Goal: Information Seeking & Learning: Learn about a topic

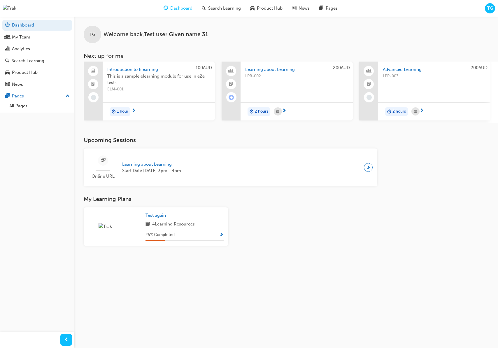
click at [489, 8] on span "TG" at bounding box center [490, 8] width 6 height 7
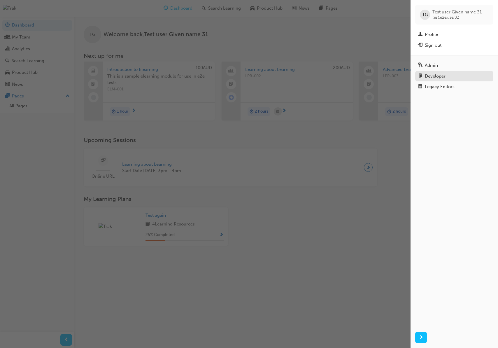
click at [436, 76] on div "Developer" at bounding box center [435, 76] width 21 height 7
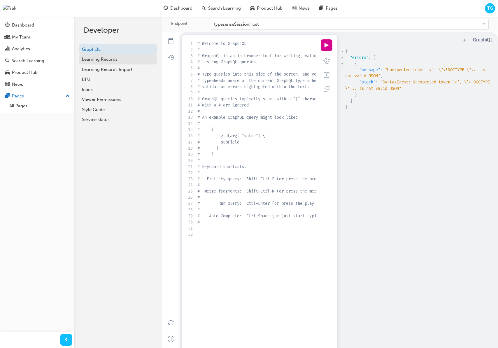
click at [114, 59] on div "Learning Records" at bounding box center [118, 59] width 72 height 7
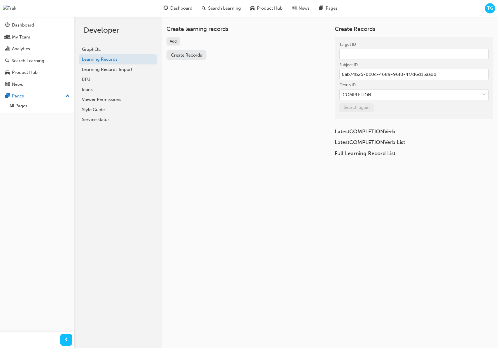
click at [181, 59] on button "Create Records" at bounding box center [186, 55] width 40 height 10
click at [191, 55] on span "Create Records" at bounding box center [186, 54] width 31 height 5
click at [173, 43] on button "Add" at bounding box center [173, 41] width 14 height 8
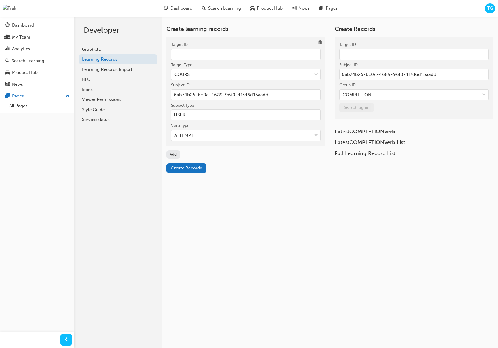
click at [207, 54] on input "Target ID" at bounding box center [245, 54] width 149 height 11
click at [201, 52] on input "Target ID" at bounding box center [245, 54] width 149 height 11
paste input "761ecf77-9a5c-49fd-ad2f-7b8621691f34"
type input "761ecf77-9a5c-49fd-ad2f-7b8621691f34"
click at [226, 98] on input "6ab74b25-bc0c-4689-96f0-4f7d6d15aadd" at bounding box center [245, 94] width 149 height 11
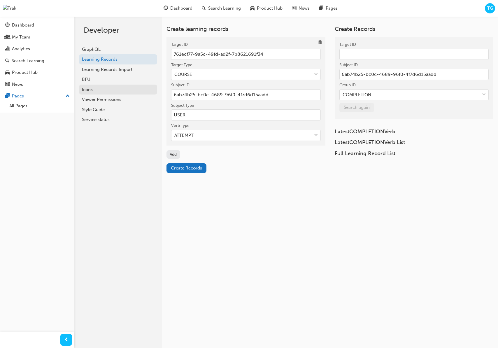
drag, startPoint x: 265, startPoint y: 92, endPoint x: 128, endPoint y: 87, distance: 137.0
click at [128, 87] on div "Developer GraphQL Learning Records Learning Records Import BFU Icons Viewer Per…" at bounding box center [285, 190] width 423 height 348
paste input "bfbf6e90-2097-4bf7-b9dd-4b2a388ce8c9"
type input "bfbf6e90-2097-4bf7-b9dd-4b2a388ce8c9"
click at [284, 168] on div "Create Records" at bounding box center [245, 168] width 159 height 10
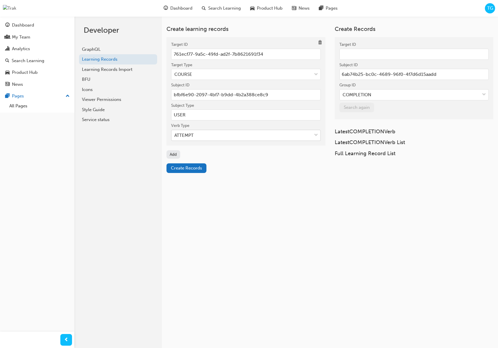
click at [244, 136] on div "ATTEMPT" at bounding box center [241, 135] width 140 height 10
click at [175, 136] on input "Verb Type ATTEMPT" at bounding box center [174, 135] width 1 height 5
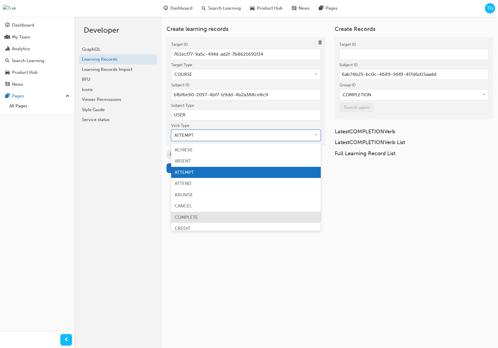
click at [217, 215] on div "COMPLETE" at bounding box center [245, 217] width 149 height 11
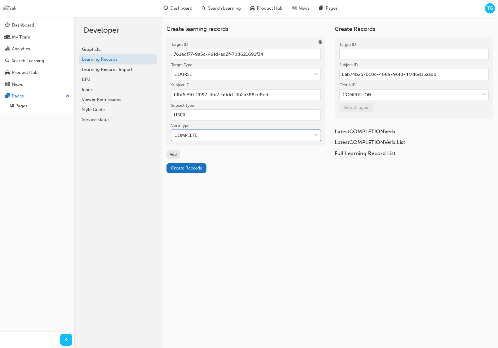
click at [254, 190] on div "Create learning records Target ID 761ecf77-9a5c-49fd-ad2f-7b8621691f34 Target T…" at bounding box center [285, 190] width 423 height 348
click at [195, 170] on span "Create Records" at bounding box center [186, 167] width 31 height 5
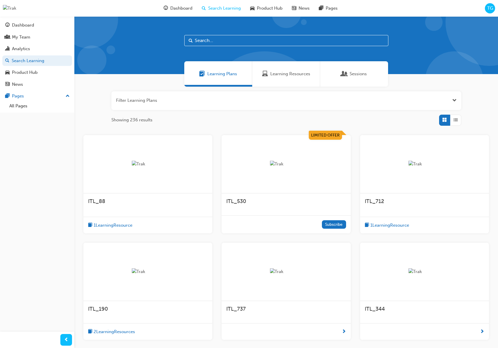
click at [407, 225] on span "1 Learning Resource" at bounding box center [389, 225] width 39 height 7
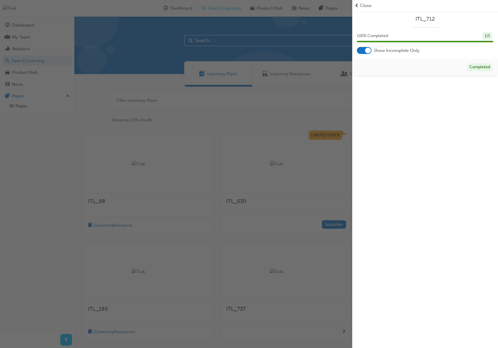
drag, startPoint x: 368, startPoint y: 6, endPoint x: 374, endPoint y: 47, distance: 41.6
click at [368, 6] on span "Close" at bounding box center [365, 5] width 11 height 7
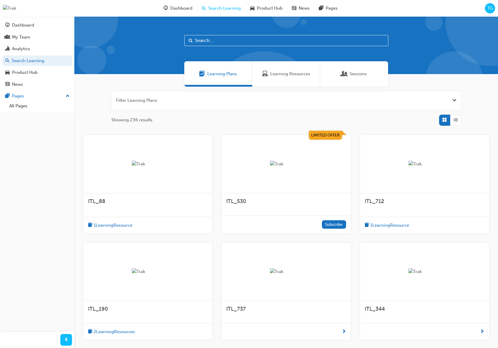
click at [381, 203] on span "ITL_712" at bounding box center [374, 201] width 19 height 6
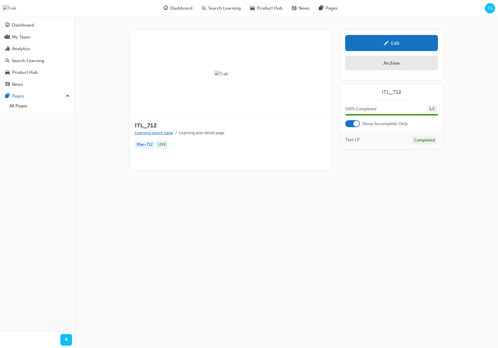
click at [150, 133] on link "Learning search page" at bounding box center [154, 132] width 38 height 5
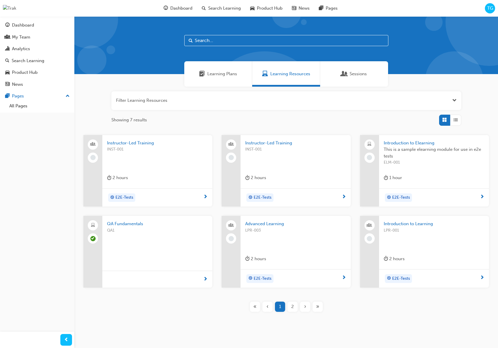
click at [127, 224] on span "QA Fundamentals" at bounding box center [157, 223] width 101 height 7
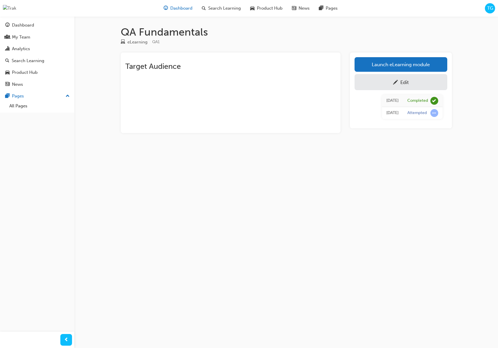
click at [183, 8] on span "Dashboard" at bounding box center [181, 8] width 22 height 7
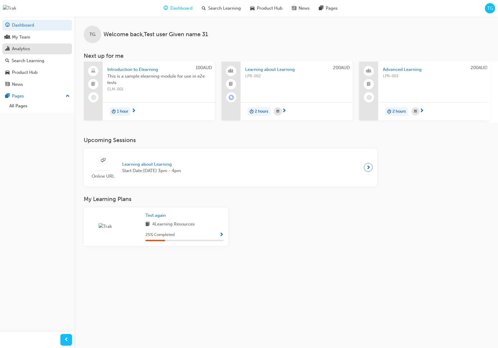
click at [35, 47] on div "Analytics" at bounding box center [37, 48] width 64 height 7
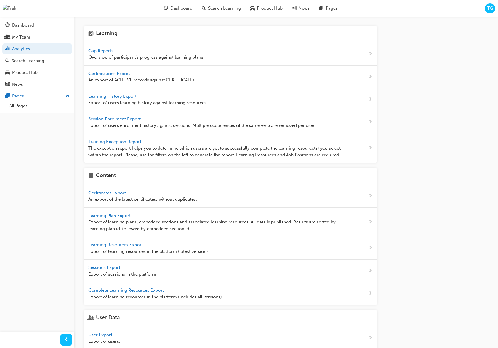
click at [93, 50] on span "Gap Reports" at bounding box center [101, 50] width 26 height 5
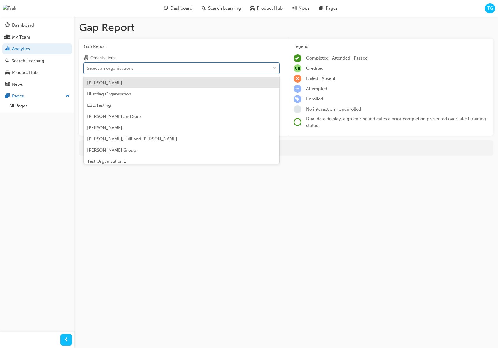
click at [110, 69] on div "Select an organisations" at bounding box center [110, 68] width 47 height 7
click at [87, 69] on input "Organisations option Adams - Huels focused, 1 of 33. 33 results available. Use …" at bounding box center [87, 67] width 1 height 5
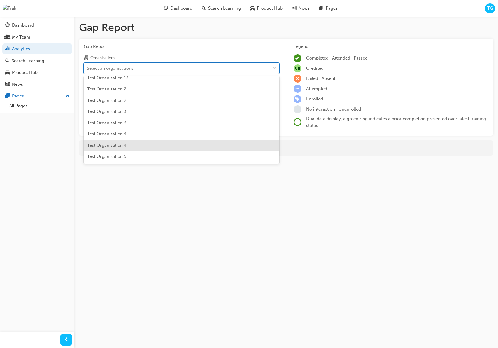
scroll to position [190, 0]
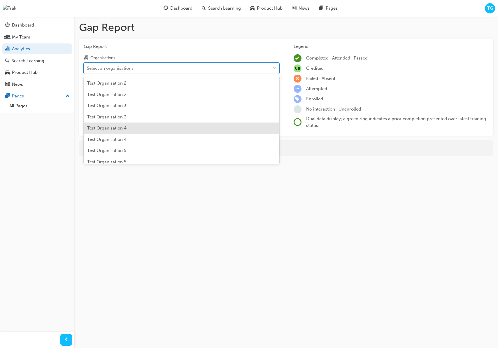
click at [140, 130] on div "Test Organisation 4" at bounding box center [182, 127] width 196 height 11
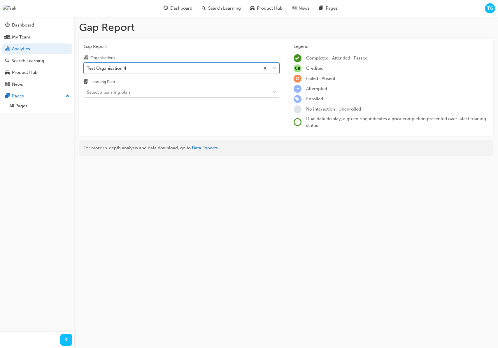
click at [123, 92] on div "Select a learning plan" at bounding box center [108, 92] width 43 height 7
click at [87, 92] on input "Learning Plan Select a learning plan" at bounding box center [87, 91] width 1 height 5
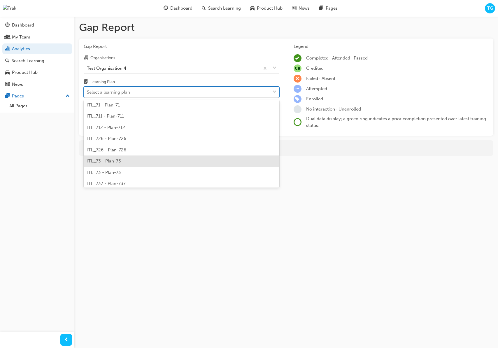
scroll to position [1742, 0]
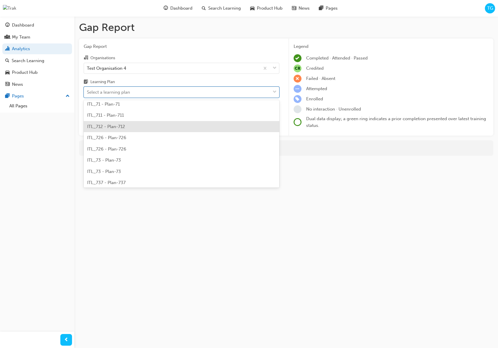
click at [114, 126] on span "ITL_712 - Plan-712" at bounding box center [106, 126] width 38 height 5
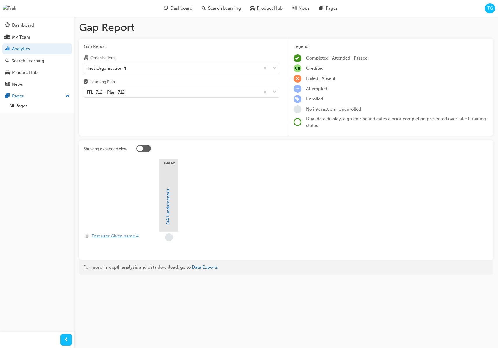
click at [130, 237] on span "Test user Given name 4" at bounding box center [114, 236] width 47 height 7
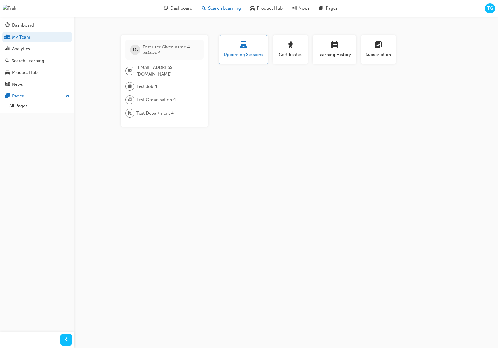
click at [234, 10] on span "Search Learning" at bounding box center [224, 8] width 33 height 7
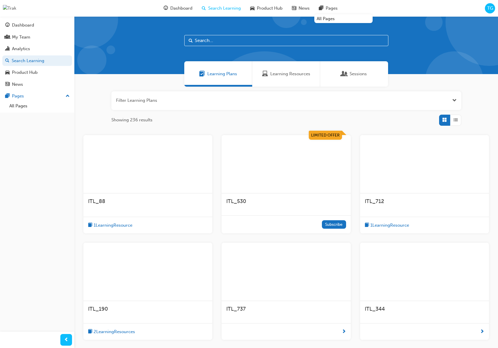
click at [487, 8] on span "TG" at bounding box center [490, 8] width 6 height 7
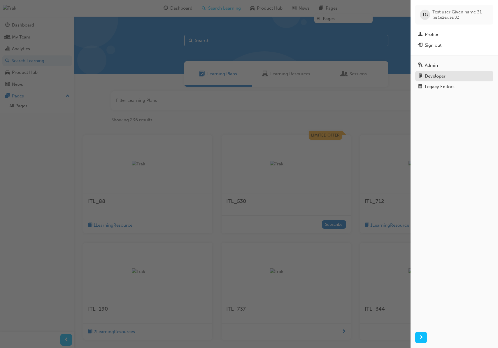
click at [442, 74] on div "Developer" at bounding box center [435, 76] width 21 height 7
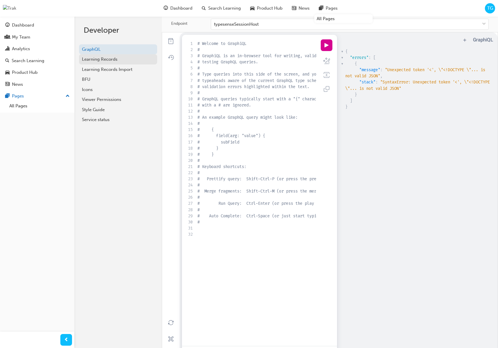
click at [119, 58] on div "Learning Records" at bounding box center [118, 59] width 72 height 7
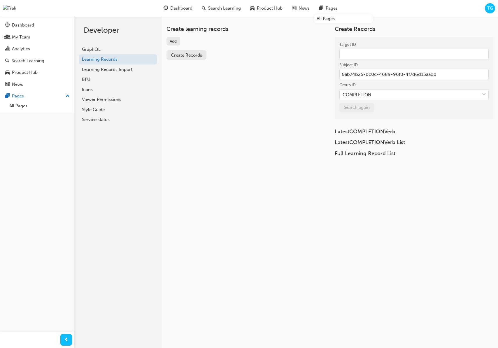
drag, startPoint x: 183, startPoint y: 55, endPoint x: 186, endPoint y: 56, distance: 3.0
click at [183, 55] on span "Create Records" at bounding box center [186, 54] width 31 height 5
click at [174, 41] on button "Add" at bounding box center [173, 41] width 14 height 8
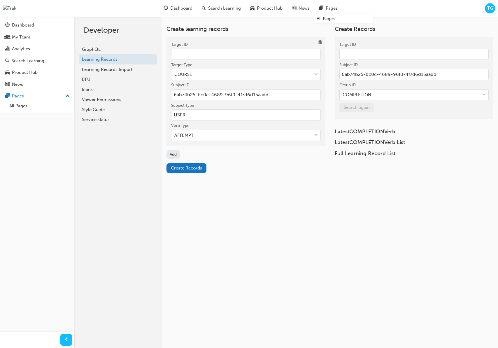
click at [197, 55] on input "Target ID" at bounding box center [245, 54] width 149 height 11
click at [200, 94] on input "6ab74b25-bc0c-4689-96f0-4f7d6d15aadd" at bounding box center [245, 94] width 149 height 11
click at [192, 115] on input "USER" at bounding box center [245, 114] width 149 height 11
click at [236, 97] on input "6ab74b25-bc0c-4689-96f0-4f7d6d15aadd" at bounding box center [245, 94] width 149 height 11
drag, startPoint x: 278, startPoint y: 95, endPoint x: 175, endPoint y: 94, distance: 102.9
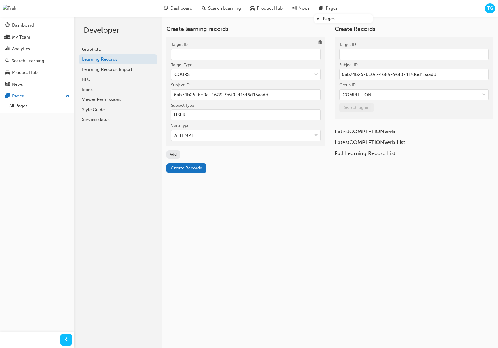
click at [175, 93] on input "6ab74b25-bc0c-4689-96f0-4f7d6d15aadd" at bounding box center [245, 94] width 149 height 11
drag, startPoint x: 275, startPoint y: 98, endPoint x: 285, endPoint y: 94, distance: 10.3
click at [275, 98] on input "6ab74b25-bc0c-4689-96f0-4f7d6d15aadd" at bounding box center [245, 94] width 149 height 11
drag, startPoint x: 243, startPoint y: 93, endPoint x: 165, endPoint y: 90, distance: 78.1
click at [165, 90] on div "Create learning records Target ID Target Type COURSE Subject ID 6ab74b25-bc0c-4…" at bounding box center [330, 96] width 336 height 161
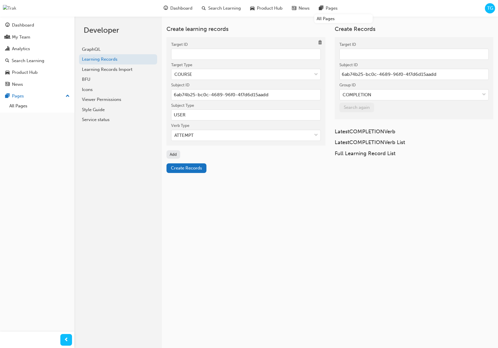
paste input "c91e1c70-b106-44c2-b216-b4ac66020f9"
type input "c91e1c70-b106-44c2-b216-b4ac66020f9d"
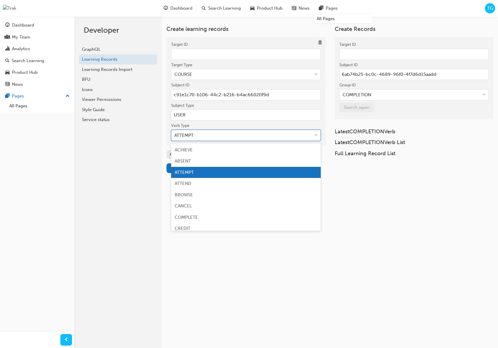
drag, startPoint x: 207, startPoint y: 134, endPoint x: 210, endPoint y: 135, distance: 3.0
click at [207, 134] on div "ATTEMPT" at bounding box center [241, 135] width 140 height 10
click at [175, 134] on input "Verb Type option ATTEMPT focused, 3 of 19. 19 results available. Use Up and Dow…" at bounding box center [174, 135] width 1 height 5
click at [233, 214] on div "COMPLETE" at bounding box center [245, 217] width 149 height 11
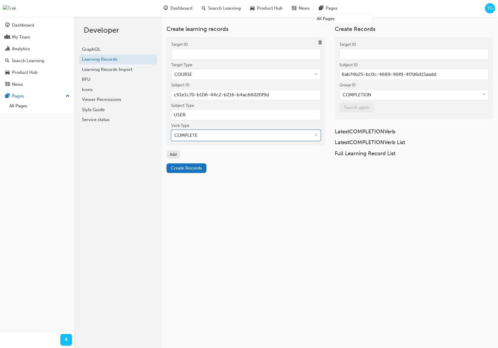
click at [199, 55] on input "Target ID" at bounding box center [245, 54] width 149 height 11
paste input "761ecf77-9a5c-49fd-ad2f-7b8621691f34"
type input "761ecf77-9a5c-49fd-ad2f-7b8621691f34"
click at [283, 201] on div "Create learning records Target ID 761ecf77-9a5c-49fd-ad2f-7b8621691f34 Target T…" at bounding box center [285, 190] width 423 height 348
click at [244, 74] on div "COURSE" at bounding box center [241, 74] width 140 height 10
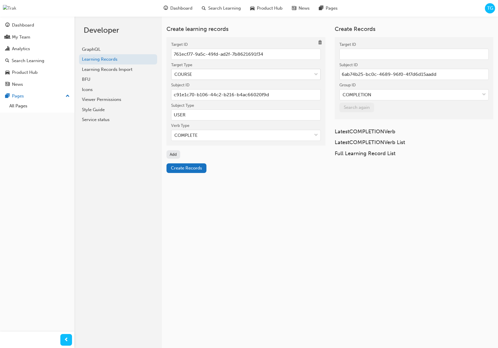
click at [175, 74] on input "Target Type COURSE" at bounding box center [174, 74] width 1 height 5
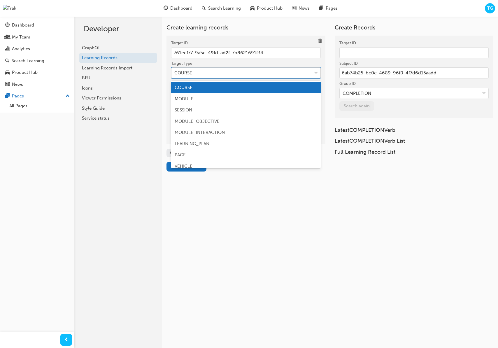
scroll to position [2, 0]
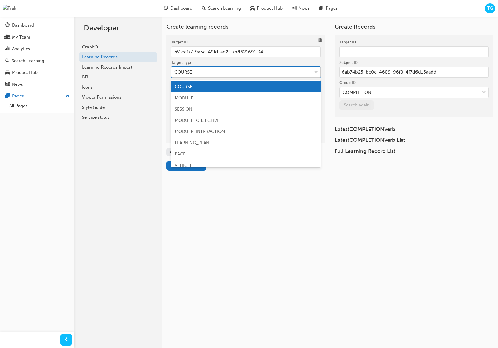
click at [244, 74] on div "COURSE" at bounding box center [241, 72] width 140 height 10
click at [175, 74] on input "Target Type option COURSE focused, 1 of 10. 10 results available. Use Up and Do…" at bounding box center [174, 71] width 1 height 5
click at [244, 74] on div "COURSE" at bounding box center [241, 72] width 140 height 10
click at [175, 74] on input "Target Type option COURSE focused, 1 of 10. 10 results available. Use Up and Do…" at bounding box center [174, 71] width 1 height 5
click at [198, 97] on div "MODULE" at bounding box center [245, 97] width 149 height 11
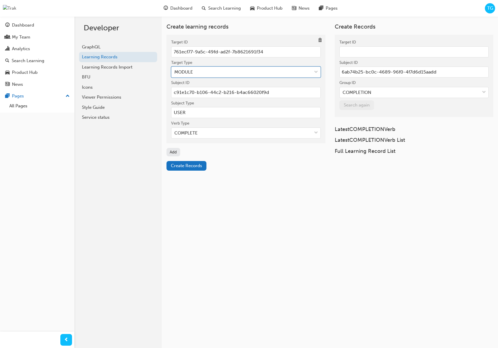
click at [281, 152] on div "Add" at bounding box center [245, 152] width 159 height 8
click at [185, 163] on span "Create Records" at bounding box center [186, 165] width 31 height 5
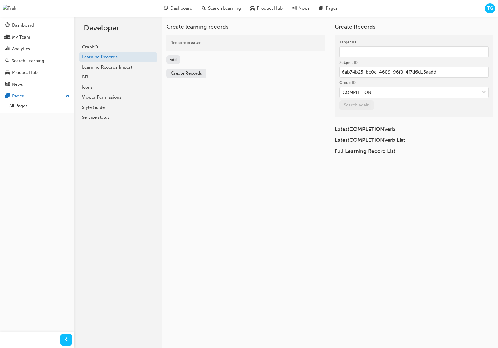
click at [184, 72] on span "Create Records" at bounding box center [186, 73] width 31 height 5
click at [173, 59] on button "Add" at bounding box center [173, 59] width 14 height 8
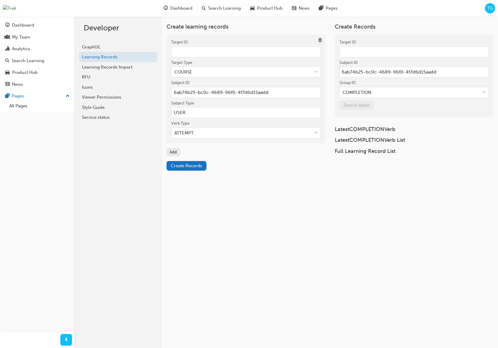
click at [204, 48] on input "Target ID" at bounding box center [245, 51] width 149 height 11
paste input "c3f20fe7-2183-4f3f-a471-ef1af5095b66"
type input "c3f20fe7-2183-4f3f-a471-ef1af5095b66"
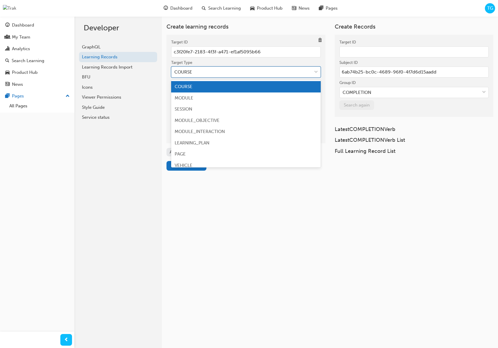
click at [228, 71] on div "COURSE" at bounding box center [241, 72] width 140 height 10
click at [175, 71] on input "Target Type option COURSE focused, 1 of 10. 10 results available. Use Up and Do…" at bounding box center [174, 71] width 1 height 5
click at [212, 99] on div "MODULE" at bounding box center [245, 97] width 149 height 11
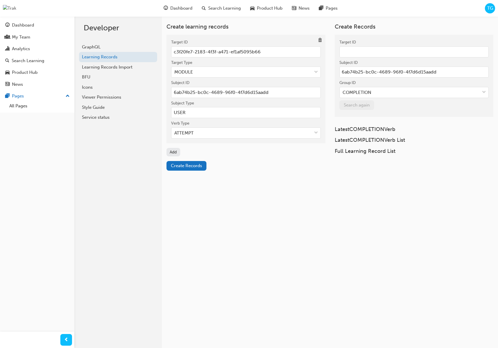
click at [213, 123] on div "Verb Type" at bounding box center [245, 123] width 149 height 7
click at [175, 130] on input "Verb Type ATTEMPT" at bounding box center [174, 132] width 1 height 5
click at [196, 132] on div "ATTEMPT" at bounding box center [241, 133] width 140 height 10
click at [175, 132] on input "Verb Type 0 results available. Select is focused ,type to refine list, press Do…" at bounding box center [174, 132] width 1 height 5
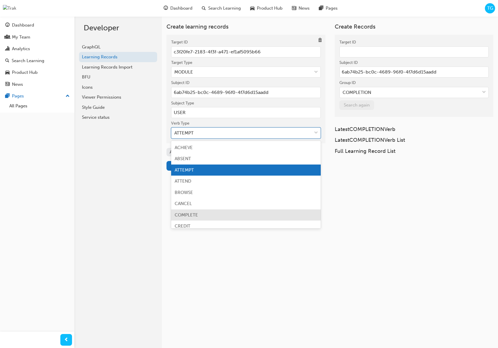
click at [195, 215] on span "COMPLETE" at bounding box center [186, 214] width 23 height 5
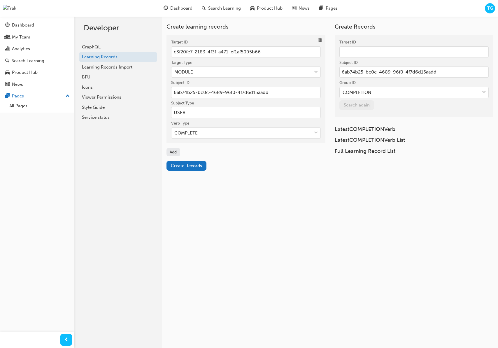
click at [219, 193] on div "Create learning records Target ID c3f20fe7-2183-4f3f-a471-ef1af5095b66 Target T…" at bounding box center [285, 188] width 423 height 348
click at [192, 167] on span "Create Records" at bounding box center [186, 165] width 31 height 5
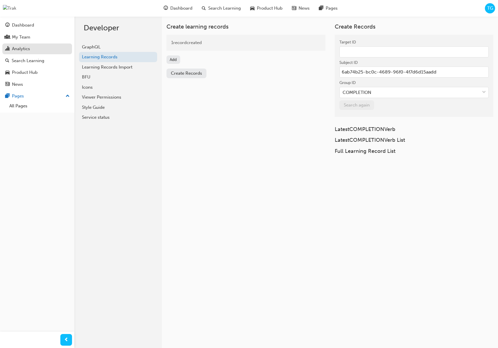
click at [42, 47] on div "Analytics" at bounding box center [37, 48] width 64 height 7
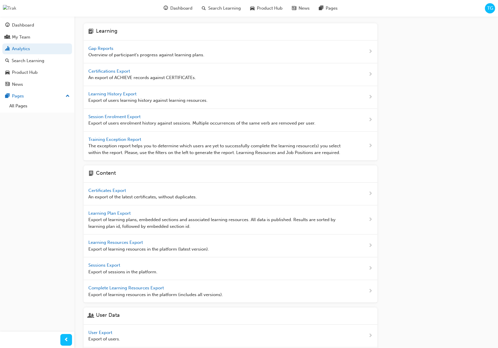
click at [108, 49] on span "Gap Reports" at bounding box center [101, 48] width 26 height 5
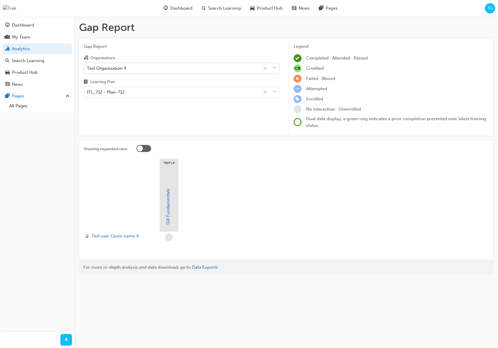
click at [140, 67] on div "Test Organisation 4" at bounding box center [172, 68] width 176 height 10
click at [87, 67] on input "Organisations Test Organisation 4" at bounding box center [87, 67] width 1 height 5
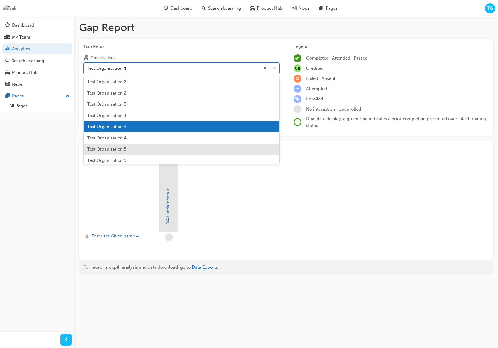
scroll to position [192, 0]
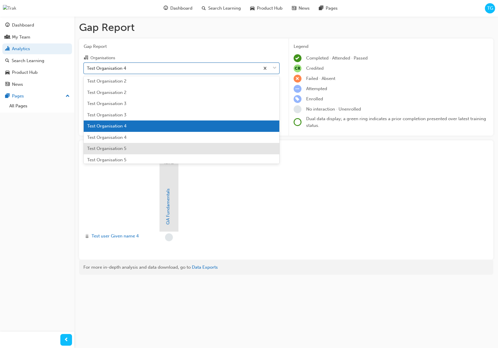
click at [134, 145] on div "Test Organisation 5" at bounding box center [182, 148] width 196 height 11
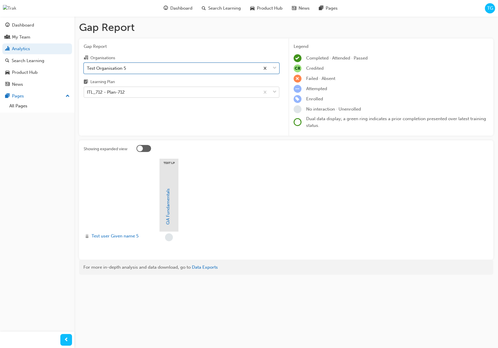
click at [139, 91] on div "ITL_712 - Plan-712" at bounding box center [172, 92] width 176 height 10
click at [87, 91] on input "Learning Plan ITL_712 - Plan-712" at bounding box center [87, 91] width 1 height 5
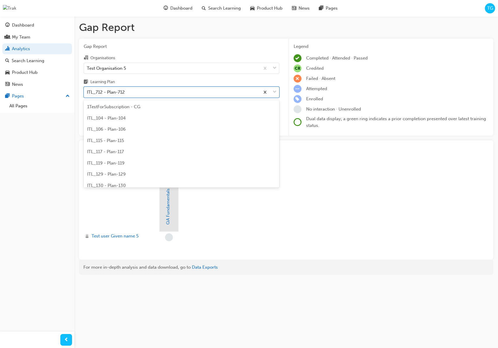
scroll to position [1690, 0]
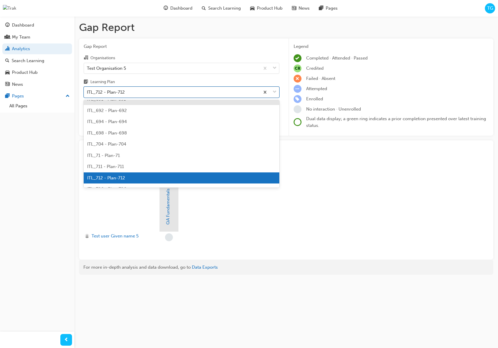
click at [136, 93] on div "ITL_712 - Plan-712" at bounding box center [172, 92] width 176 height 10
click at [87, 93] on input "Learning Plan option ITL_691 - Plan-691 focused, 151 of 236. 236 results availa…" at bounding box center [87, 91] width 1 height 5
drag, startPoint x: 137, startPoint y: 93, endPoint x: 62, endPoint y: 90, distance: 75.5
click at [62, 90] on div "Dashboard My Team Analytics Search Learning Product Hub News Pages Pages All Pa…" at bounding box center [249, 174] width 498 height 348
type input "ts"
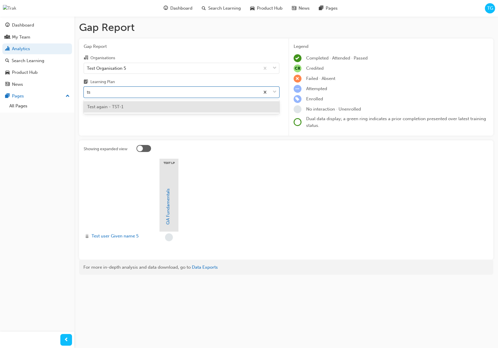
scroll to position [0, 0]
click at [103, 108] on span "Test again - TST-1" at bounding box center [105, 106] width 36 height 5
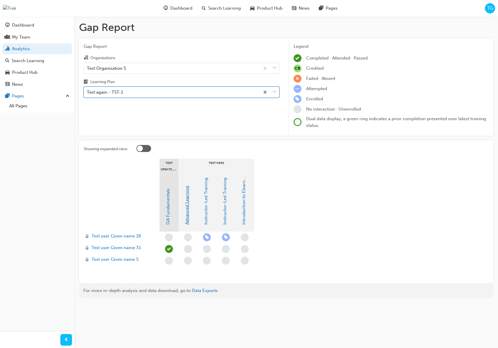
click at [188, 206] on link "Advanced Learning" at bounding box center [186, 205] width 5 height 39
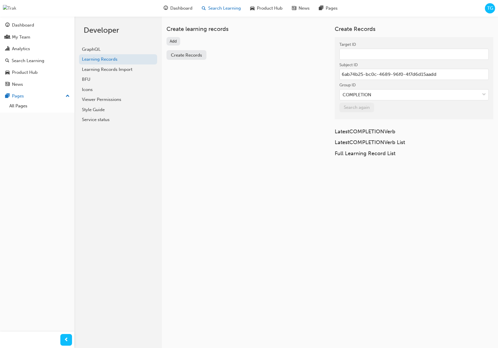
click at [210, 10] on span "Search Learning" at bounding box center [224, 8] width 33 height 7
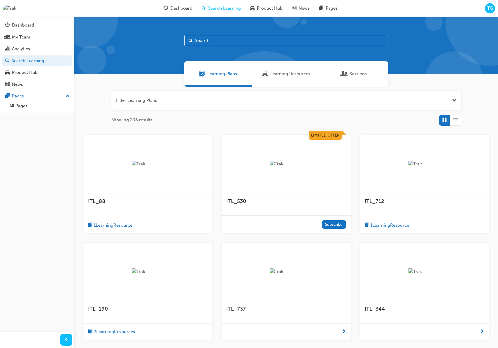
drag, startPoint x: 267, startPoint y: 83, endPoint x: 263, endPoint y: 90, distance: 8.6
click at [267, 83] on div "Learning Resources" at bounding box center [286, 73] width 68 height 25
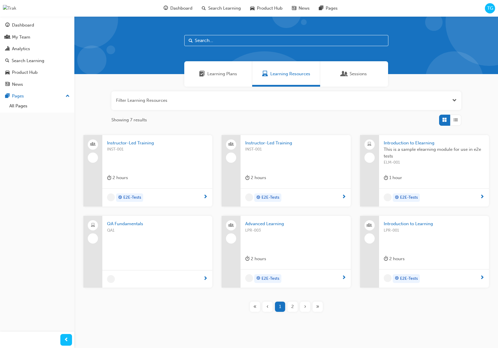
scroll to position [11, 0]
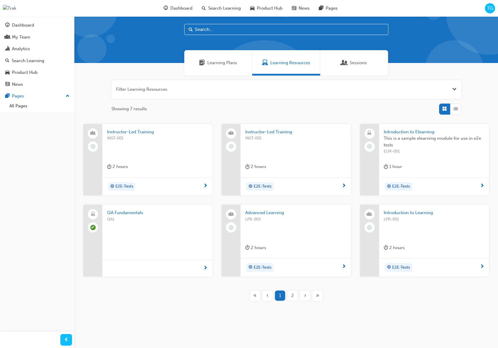
click at [140, 211] on span "QA Fundamentals" at bounding box center [157, 212] width 101 height 7
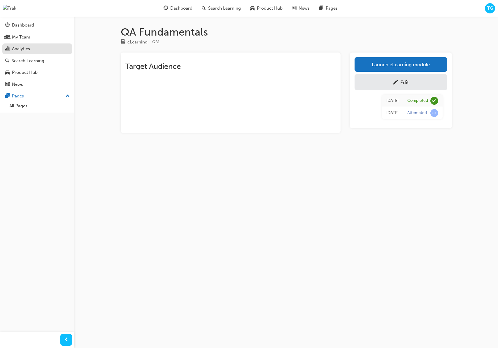
click at [44, 47] on div "Analytics" at bounding box center [37, 48] width 64 height 7
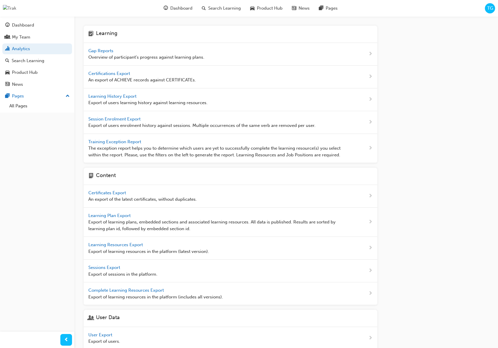
click at [94, 50] on span "Gap Reports" at bounding box center [101, 50] width 26 height 5
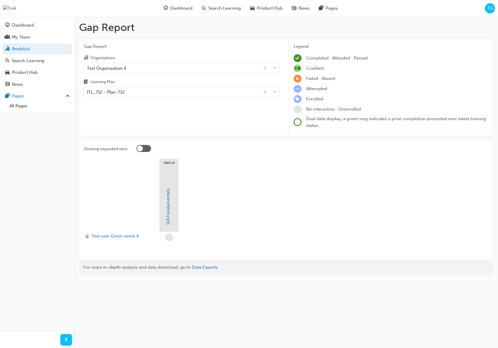
click at [147, 148] on div at bounding box center [143, 148] width 15 height 7
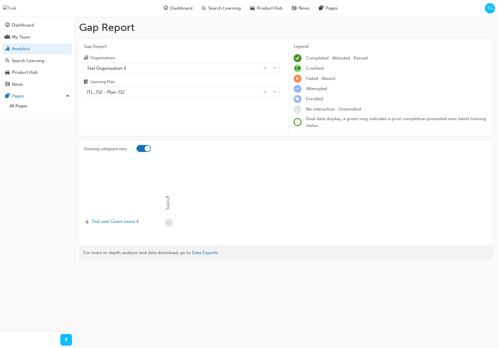
click at [146, 149] on div at bounding box center [148, 148] width 6 height 6
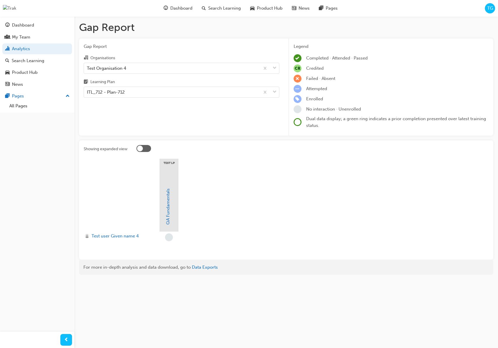
click at [485, 8] on div "TG" at bounding box center [490, 8] width 10 height 10
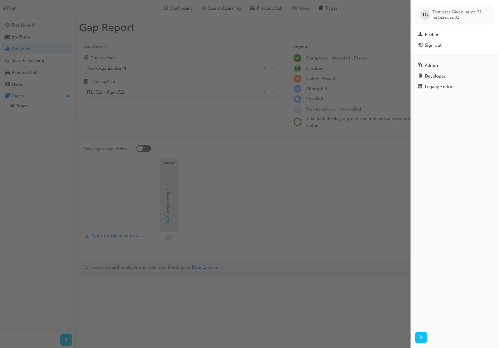
click at [448, 46] on div "Sign out" at bounding box center [454, 45] width 72 height 7
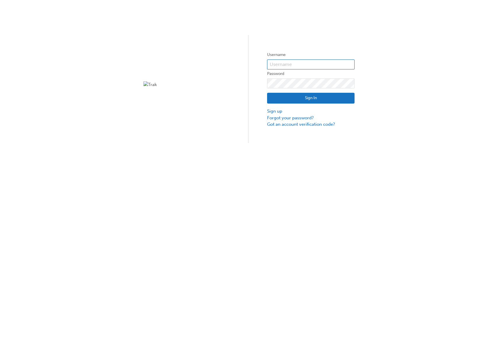
click at [287, 68] on input "text" at bounding box center [310, 64] width 87 height 10
type input "test.e2e.user4"
click at [319, 98] on button "Sign In" at bounding box center [310, 98] width 87 height 11
